Goal: Information Seeking & Learning: Find specific fact

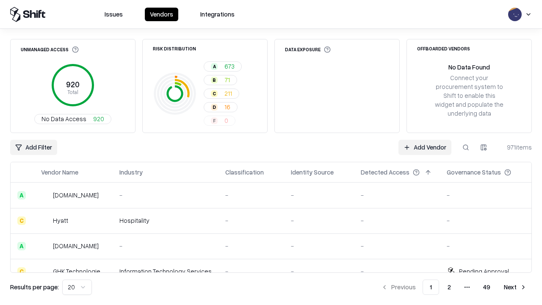
click at [77, 287] on html "Issues Vendors Integrations Unmanaged Access 920 Total No Data Access 920 Risk …" at bounding box center [271, 152] width 542 height 305
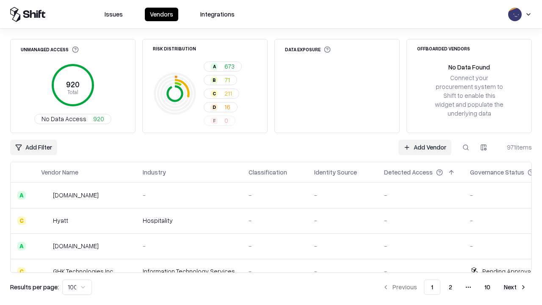
click at [515, 287] on button "Next" at bounding box center [515, 286] width 33 height 15
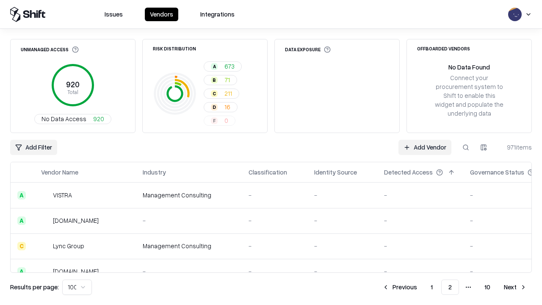
click at [515, 287] on button "Next" at bounding box center [515, 286] width 33 height 15
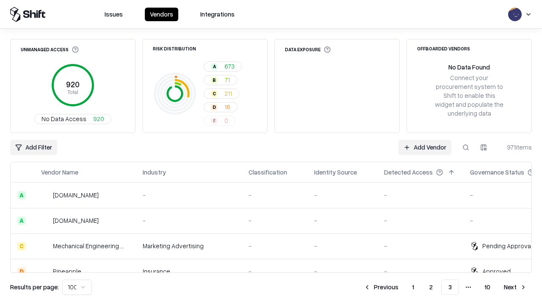
click at [515, 287] on button "Next" at bounding box center [515, 286] width 33 height 15
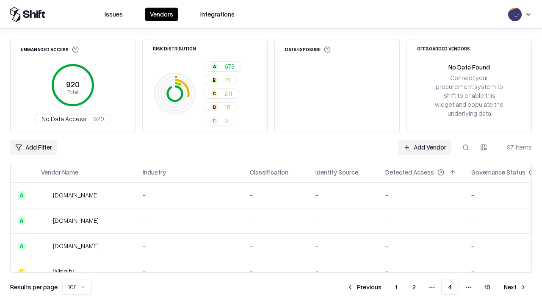
click at [515, 287] on button "Next" at bounding box center [515, 286] width 33 height 15
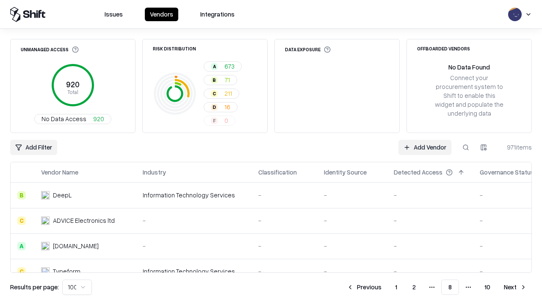
click at [515, 287] on button "Next" at bounding box center [515, 286] width 33 height 15
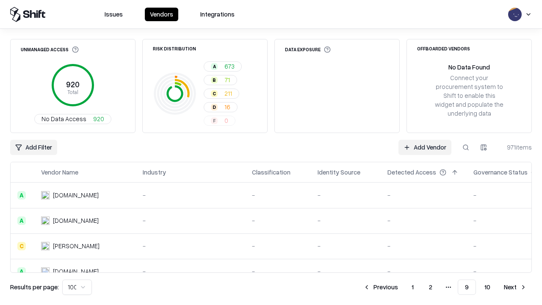
click at [515, 287] on button "Next" at bounding box center [515, 286] width 33 height 15
click at [400, 287] on button "Previous" at bounding box center [399, 286] width 45 height 15
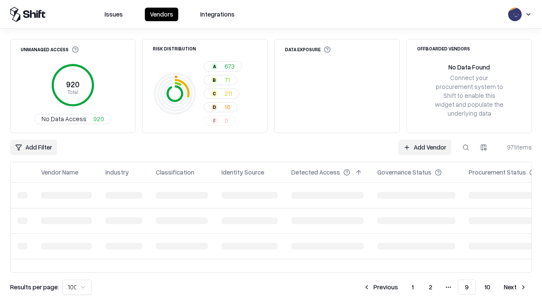
click at [381, 287] on button "Previous" at bounding box center [380, 286] width 45 height 15
click at [364, 287] on button "Previous" at bounding box center [364, 286] width 45 height 15
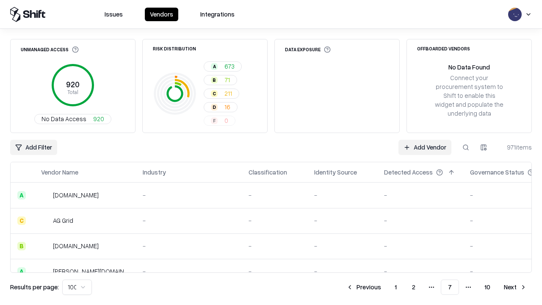
click at [364, 287] on button "Previous" at bounding box center [363, 286] width 45 height 15
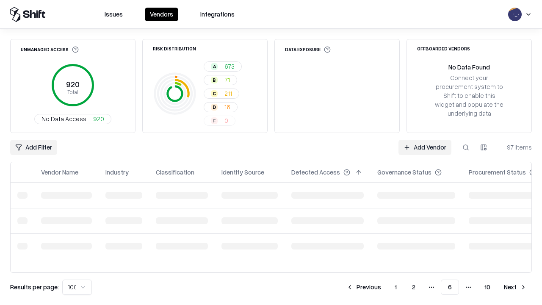
click at [364, 287] on button "Previous" at bounding box center [363, 286] width 45 height 15
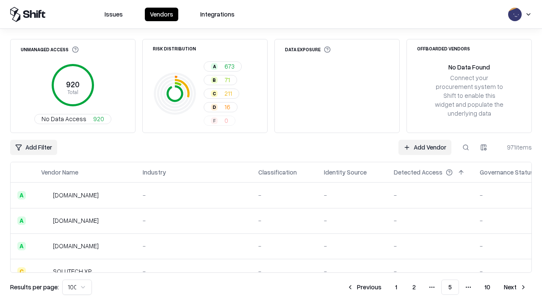
click at [364, 287] on button "Previous" at bounding box center [364, 286] width 45 height 15
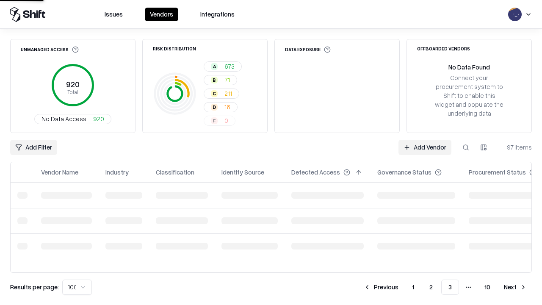
click at [381, 287] on button "Previous" at bounding box center [381, 286] width 45 height 15
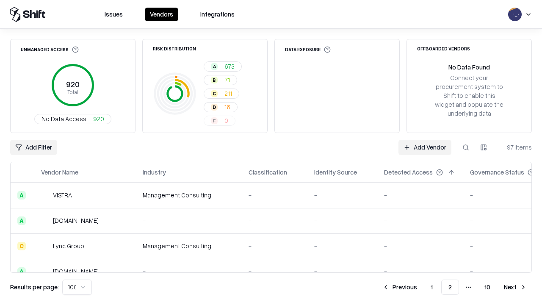
click at [400, 287] on button "Previous" at bounding box center [399, 286] width 45 height 15
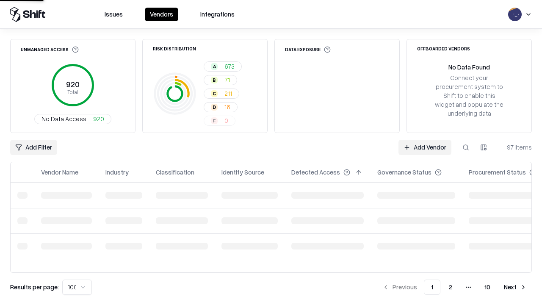
click at [77, 287] on html "Issues Vendors Integrations Unmanaged Access 920 Total No Data Access 920 Risk …" at bounding box center [271, 152] width 542 height 305
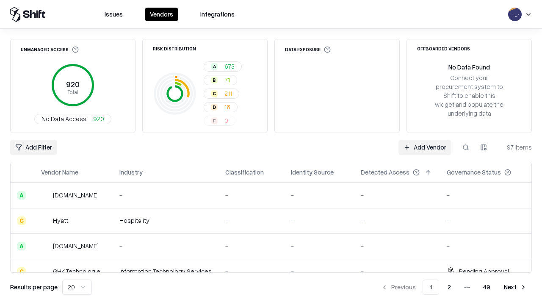
click at [466, 147] on button at bounding box center [465, 147] width 15 height 15
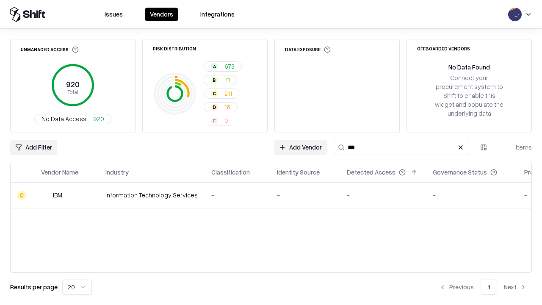
type input "***"
click at [461, 147] on button at bounding box center [461, 147] width 10 height 10
click at [466, 147] on button at bounding box center [465, 147] width 15 height 15
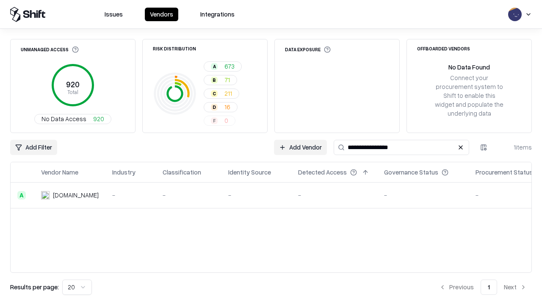
type input "**********"
click at [461, 147] on button at bounding box center [461, 147] width 10 height 10
click at [466, 147] on button at bounding box center [465, 147] width 15 height 15
type input "**********"
click at [461, 147] on button at bounding box center [461, 147] width 10 height 10
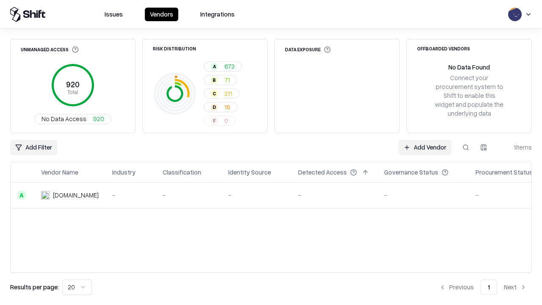
click at [466, 147] on button at bounding box center [465, 147] width 15 height 15
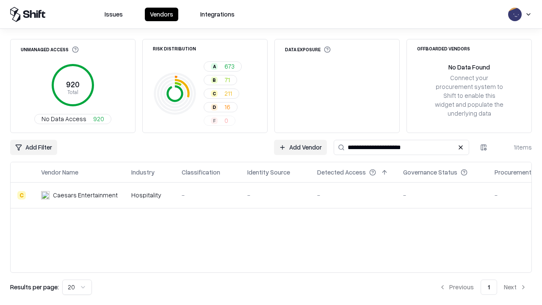
type input "**********"
click at [461, 147] on button at bounding box center [461, 147] width 10 height 10
click at [466, 147] on button at bounding box center [465, 147] width 15 height 15
type input "**********"
